Goal: Task Accomplishment & Management: Manage account settings

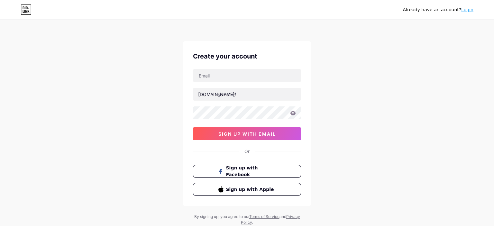
scroll to position [19, 0]
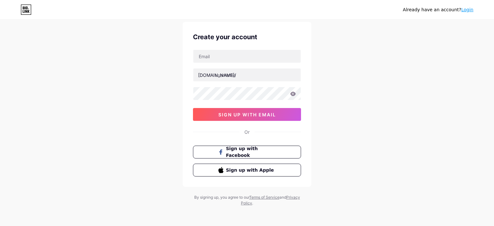
click at [470, 9] on link "Login" at bounding box center [467, 9] width 12 height 5
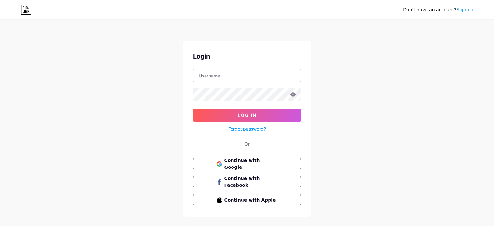
click at [229, 73] on input "text" at bounding box center [246, 75] width 107 height 13
type input "[EMAIL_ADDRESS][DOMAIN_NAME]"
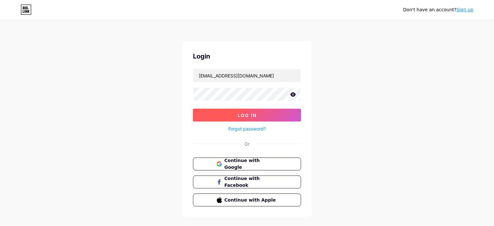
click at [234, 118] on button "Log In" at bounding box center [247, 115] width 108 height 13
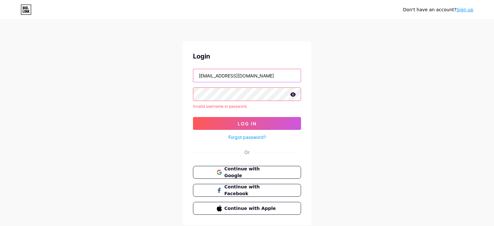
drag, startPoint x: 263, startPoint y: 78, endPoint x: 66, endPoint y: 66, distance: 198.0
click at [193, 69] on input "[EMAIL_ADDRESS][DOMAIN_NAME]" at bounding box center [246, 75] width 107 height 13
type input "f"
type input "futballclubtop"
click at [389, 59] on div "Don't have an account? Sign up Login futballclubtop Invalid username or passwor…" at bounding box center [247, 122] width 494 height 245
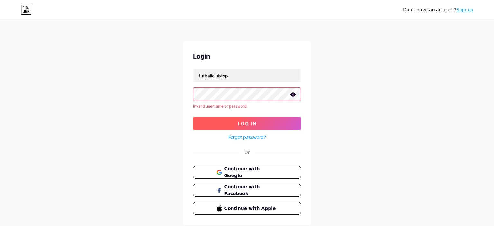
click at [231, 121] on button "Log In" at bounding box center [247, 123] width 108 height 13
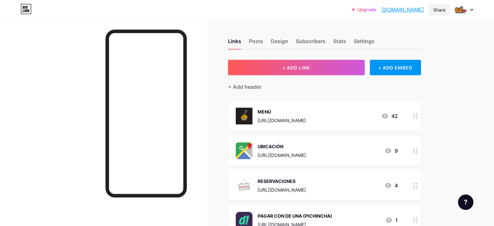
click at [437, 10] on div "Share" at bounding box center [439, 9] width 12 height 7
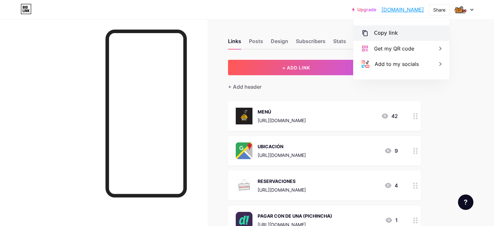
click at [382, 33] on div "Copy link" at bounding box center [386, 33] width 24 height 8
click at [466, 9] on div at bounding box center [463, 10] width 19 height 12
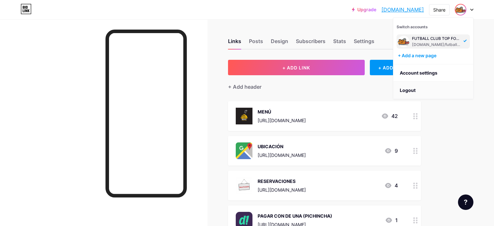
click at [409, 87] on li "Logout" at bounding box center [433, 90] width 80 height 17
